Goal: Information Seeking & Learning: Check status

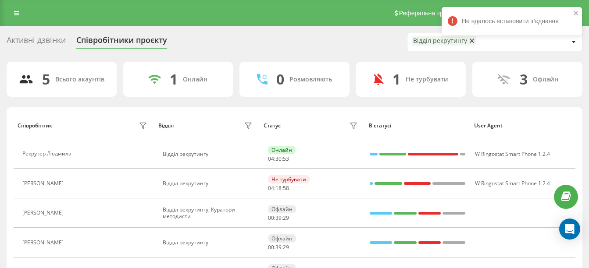
click at [11, 20] on div "Реферальна програма Налаштування профілю Вихід" at bounding box center [294, 13] width 589 height 26
click at [25, 16] on div "Реферальна програма Налаштування профілю Вихід" at bounding box center [294, 13] width 589 height 26
click at [24, 15] on link at bounding box center [17, 13] width 16 height 12
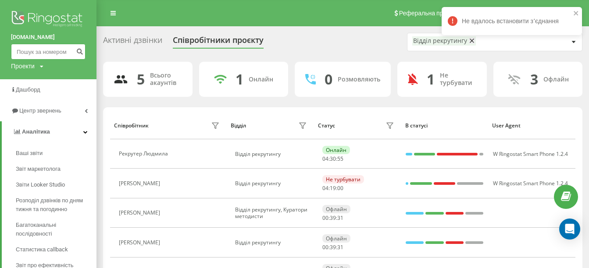
click at [43, 46] on input at bounding box center [48, 52] width 75 height 16
paste input "0985029377"
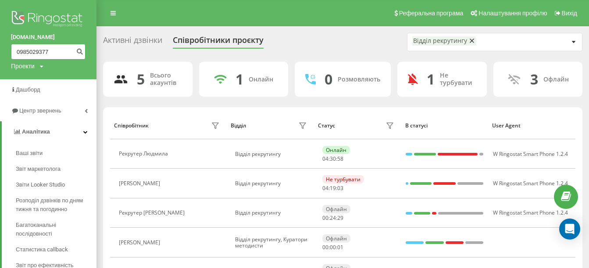
type input "0985029377"
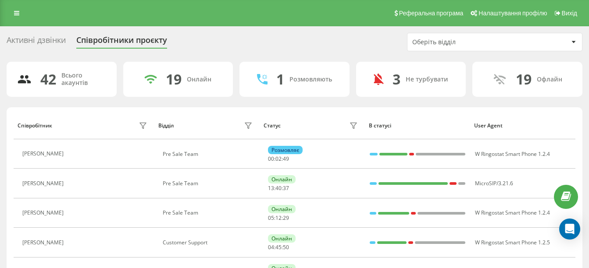
click at [434, 44] on div "Оберіть відділ" at bounding box center [464, 42] width 105 height 7
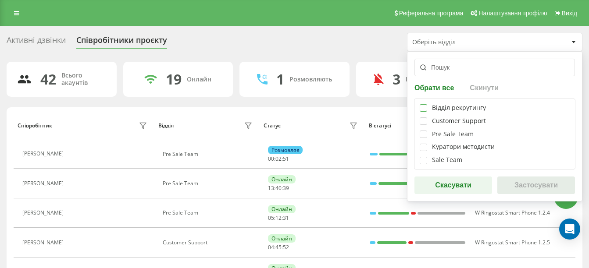
click at [426, 104] on label at bounding box center [423, 104] width 7 height 0
checkbox input "true"
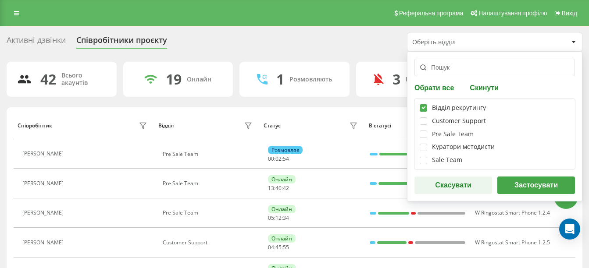
drag, startPoint x: 512, startPoint y: 179, endPoint x: 522, endPoint y: 184, distance: 10.8
click at [522, 184] on button "Застосувати" at bounding box center [536, 186] width 78 height 18
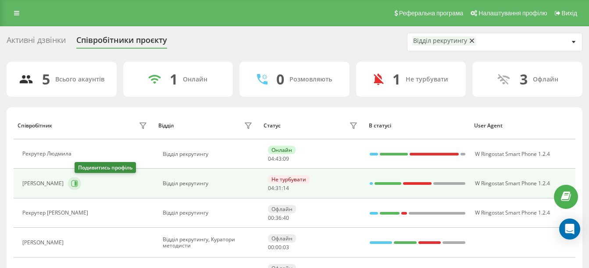
click at [77, 181] on icon at bounding box center [74, 183] width 7 height 7
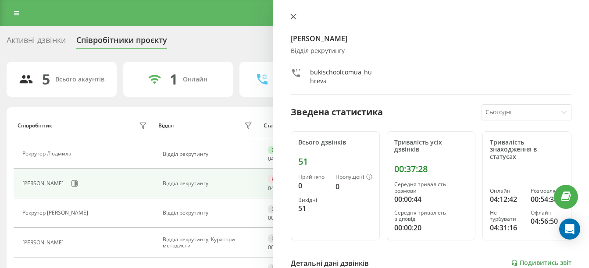
click at [293, 18] on icon at bounding box center [293, 17] width 6 height 6
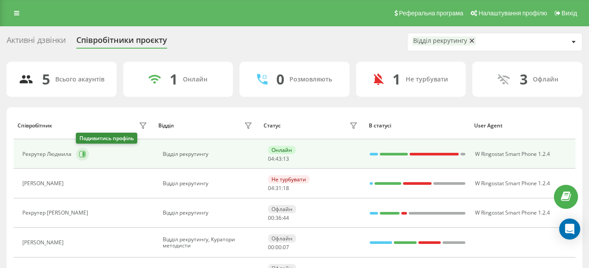
click at [79, 151] on icon at bounding box center [82, 154] width 7 height 7
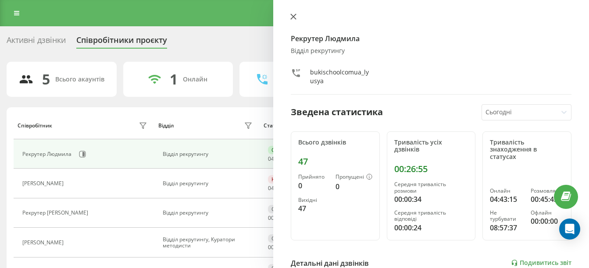
click at [295, 17] on icon at bounding box center [293, 17] width 6 height 6
